Goal: Leave review/rating: Leave review/rating

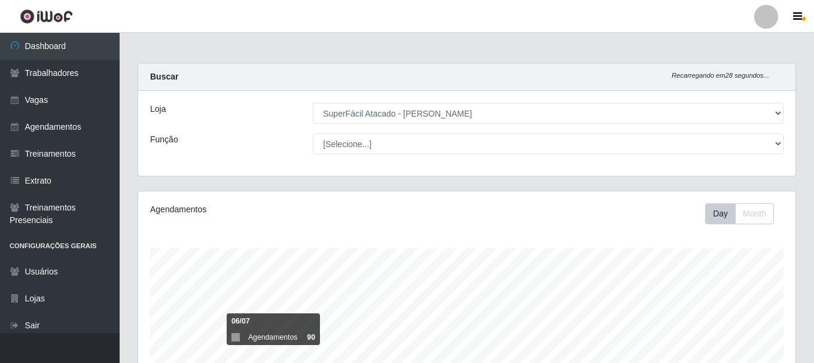
select select "399"
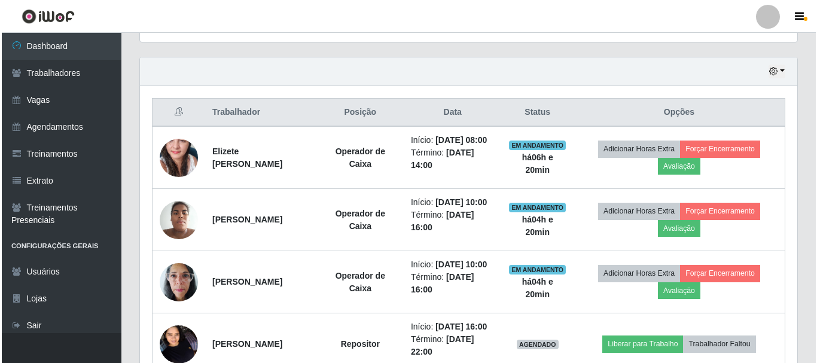
scroll to position [398, 0]
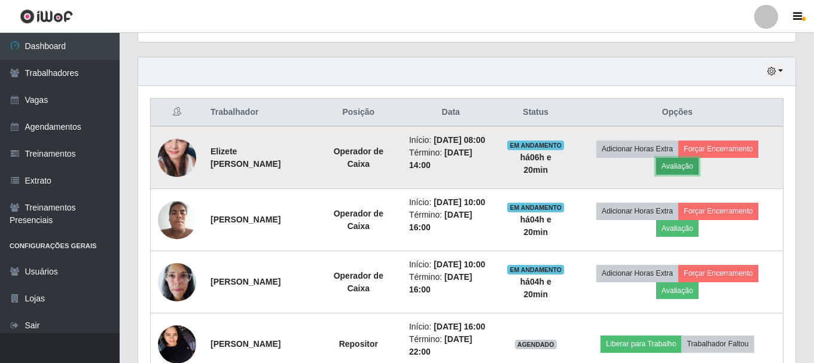
click at [683, 173] on button "Avaliação" at bounding box center [677, 166] width 42 height 17
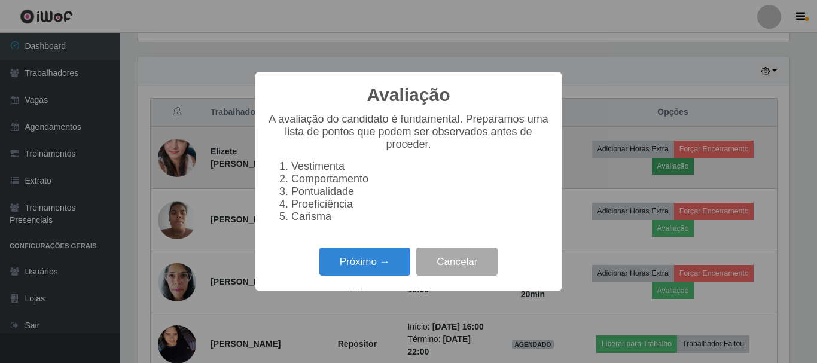
scroll to position [248, 652]
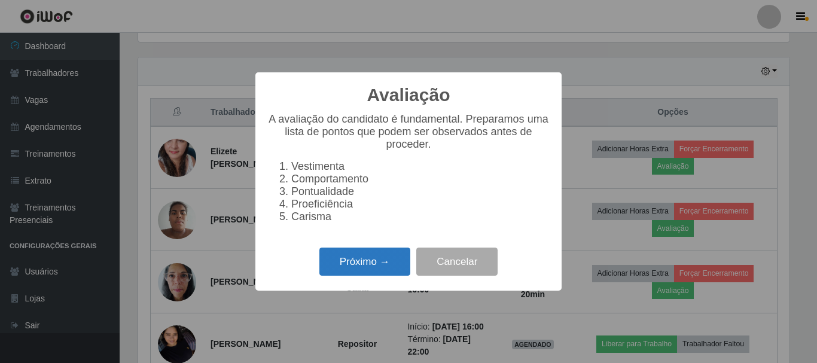
click at [363, 273] on button "Próximo →" at bounding box center [364, 262] width 91 height 28
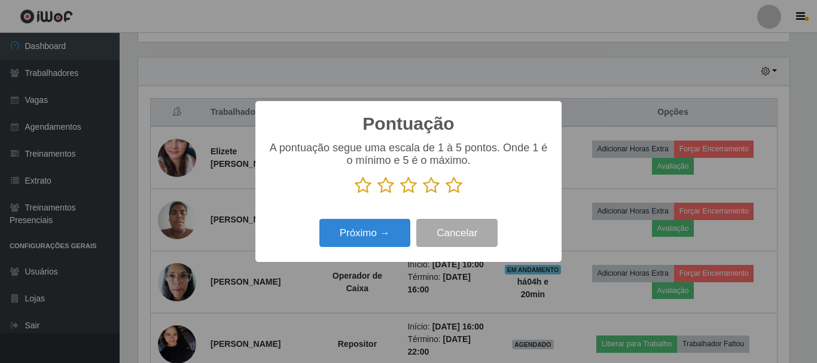
click at [361, 186] on icon at bounding box center [363, 185] width 17 height 18
click at [355, 194] on input "radio" at bounding box center [355, 194] width 0 height 0
click at [386, 189] on icon at bounding box center [386, 185] width 17 height 18
click at [378, 194] on input "radio" at bounding box center [378, 194] width 0 height 0
click at [408, 189] on icon at bounding box center [408, 185] width 17 height 18
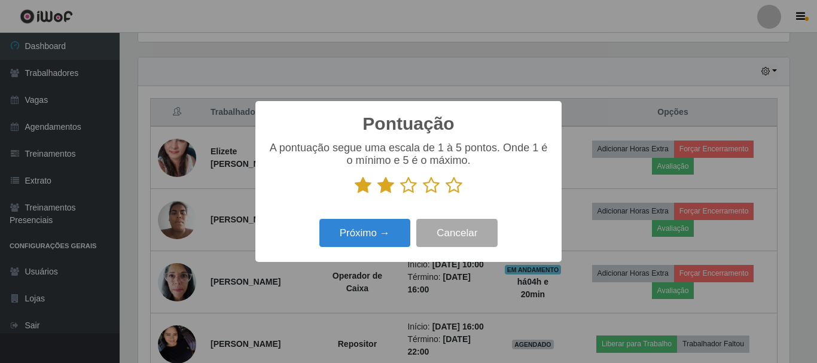
click at [400, 194] on input "radio" at bounding box center [400, 194] width 0 height 0
click at [431, 187] on icon at bounding box center [431, 185] width 17 height 18
click at [423, 194] on input "radio" at bounding box center [423, 194] width 0 height 0
click at [452, 188] on icon at bounding box center [454, 185] width 17 height 18
click at [446, 194] on input "radio" at bounding box center [446, 194] width 0 height 0
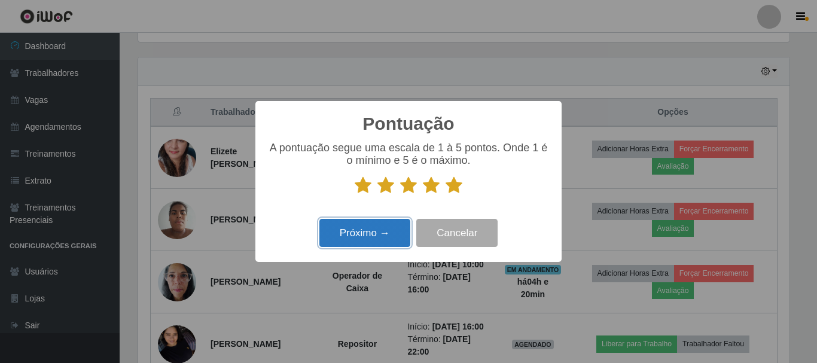
click at [383, 235] on button "Próximo →" at bounding box center [364, 233] width 91 height 28
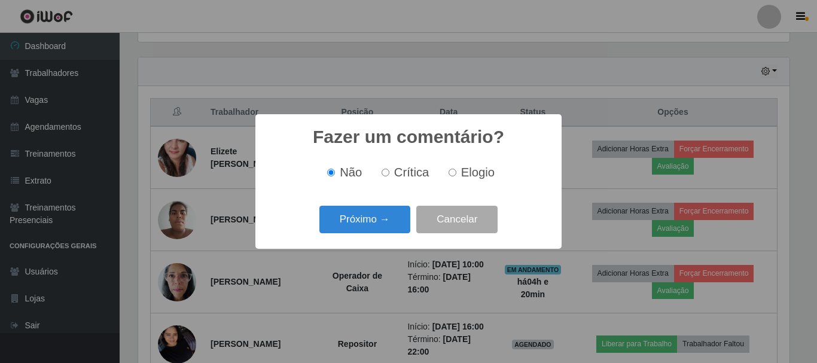
click at [450, 175] on input "Elogio" at bounding box center [453, 173] width 8 height 8
radio input "true"
click at [384, 219] on button "Próximo →" at bounding box center [364, 220] width 91 height 28
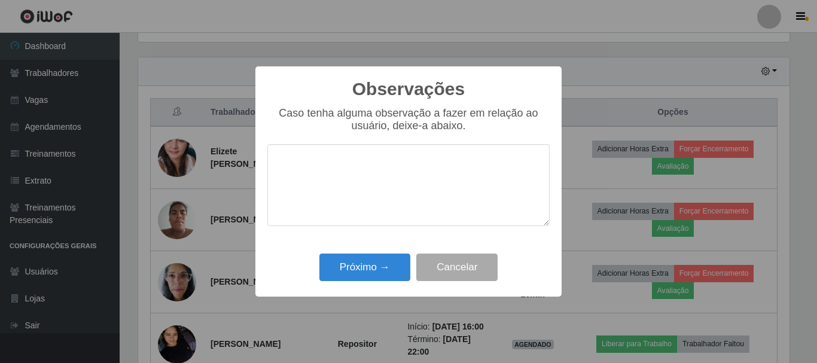
click at [384, 214] on textarea at bounding box center [408, 185] width 282 height 82
type textarea "educada,"
click at [378, 267] on button "Próximo →" at bounding box center [364, 268] width 91 height 28
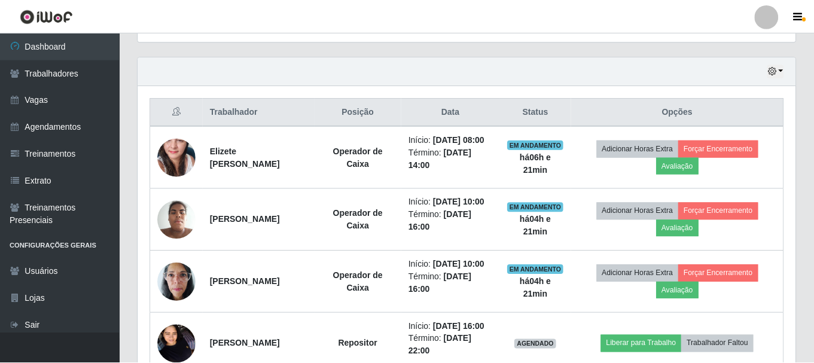
scroll to position [248, 657]
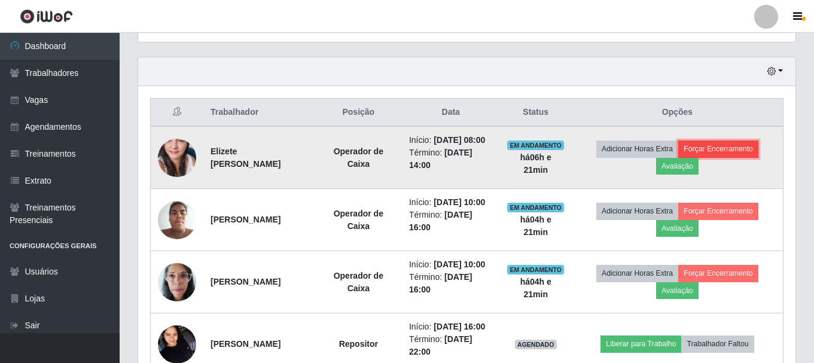
click at [717, 157] on button "Forçar Encerramento" at bounding box center [718, 149] width 80 height 17
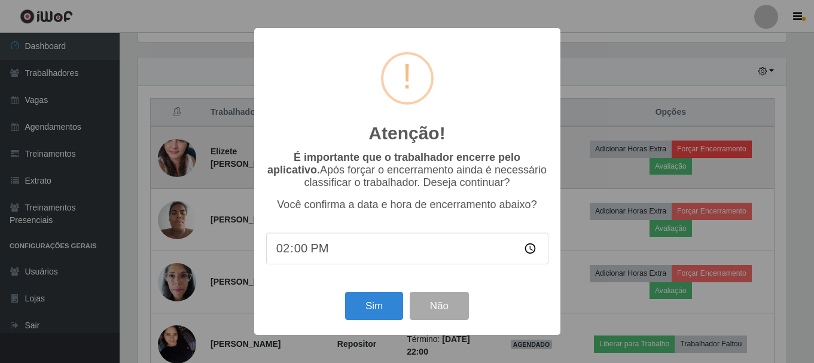
scroll to position [248, 652]
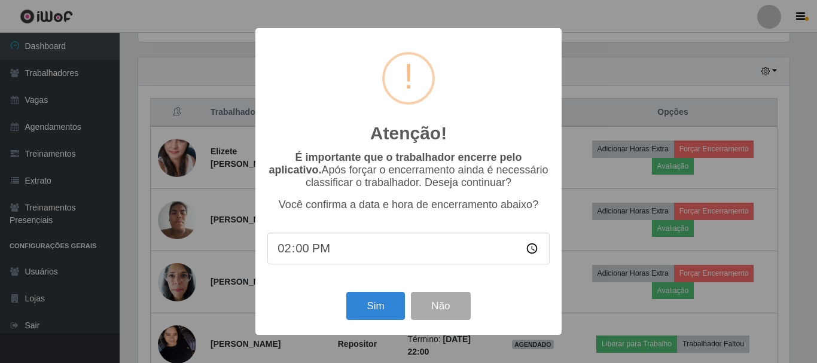
click at [530, 250] on input "14:00" at bounding box center [408, 249] width 282 height 32
type input "14:20"
click at [373, 306] on button "Sim" at bounding box center [375, 306] width 58 height 28
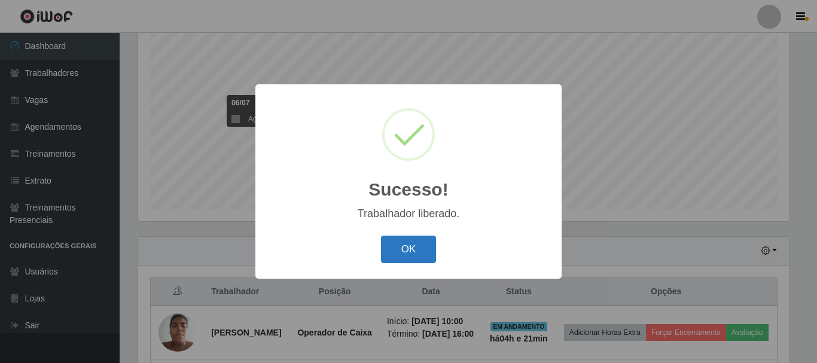
click at [421, 249] on button "OK" at bounding box center [409, 250] width 56 height 28
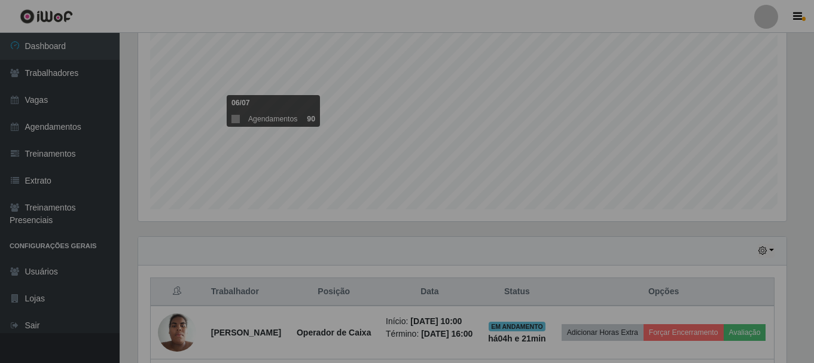
scroll to position [248, 657]
